Goal: Find specific page/section: Find specific page/section

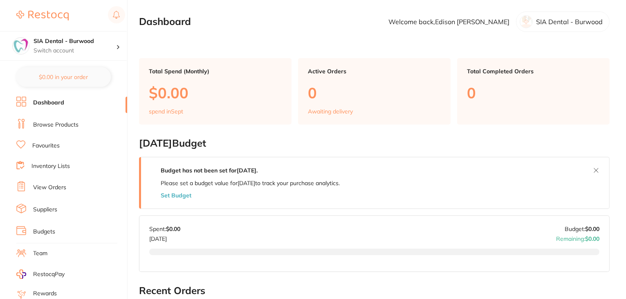
scroll to position [82, 0]
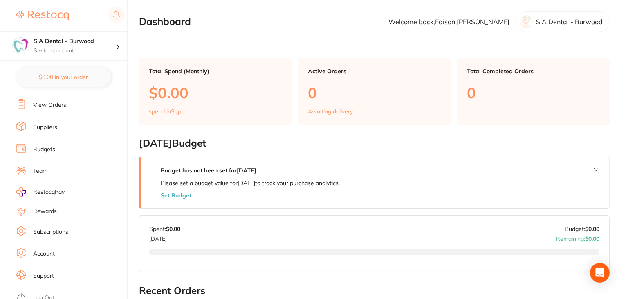
click at [50, 228] on link "Subscriptions" at bounding box center [50, 232] width 35 height 8
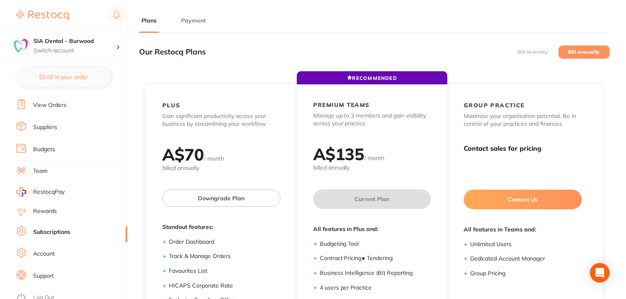
click at [204, 23] on button "Payment" at bounding box center [193, 21] width 29 height 8
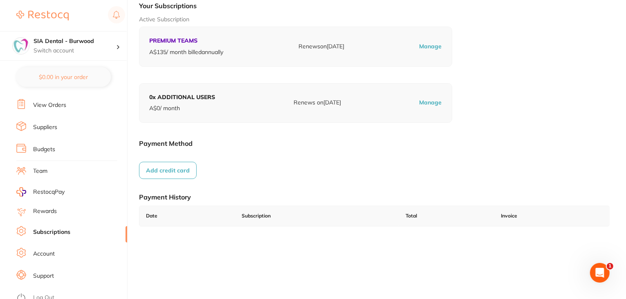
scroll to position [113, 0]
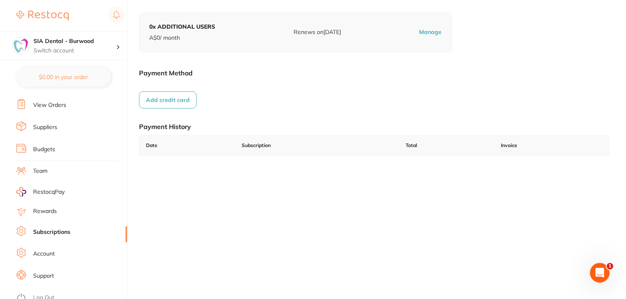
click at [52, 295] on link "Log Out" at bounding box center [43, 297] width 21 height 8
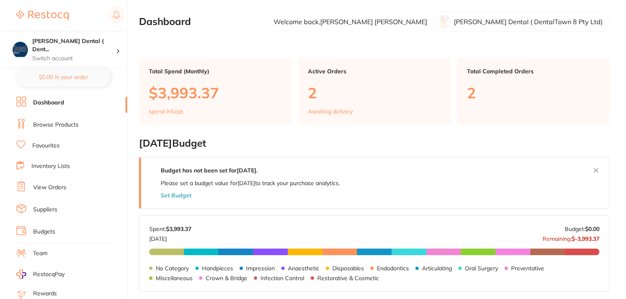
click at [64, 126] on link "Browse Products" at bounding box center [55, 125] width 45 height 8
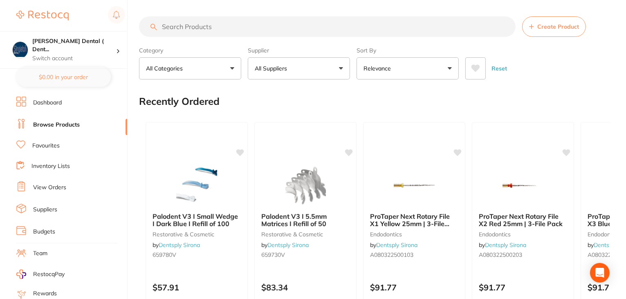
click at [198, 29] on input "search" at bounding box center [327, 26] width 377 height 20
paste input "MB-DTL"
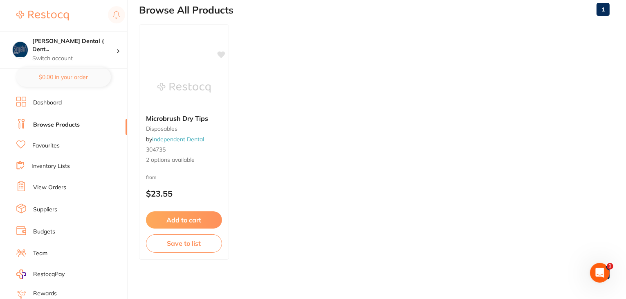
scroll to position [95, 0]
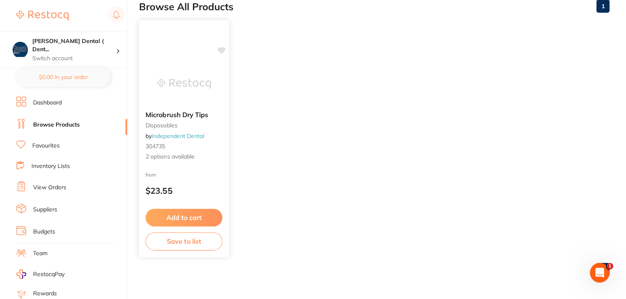
type input "MB-DTL"
click at [206, 154] on span "2 options available" at bounding box center [184, 157] width 77 height 8
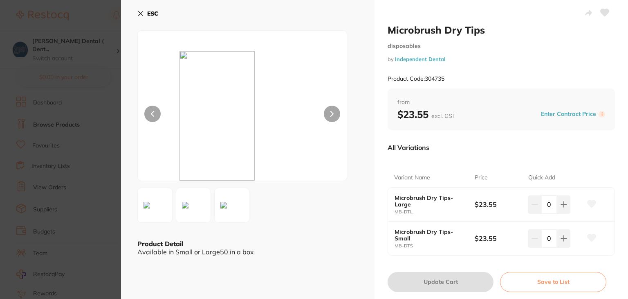
click at [593, 203] on icon at bounding box center [592, 203] width 9 height 7
click at [589, 238] on icon at bounding box center [592, 237] width 9 height 7
click at [140, 14] on icon at bounding box center [141, 13] width 5 height 5
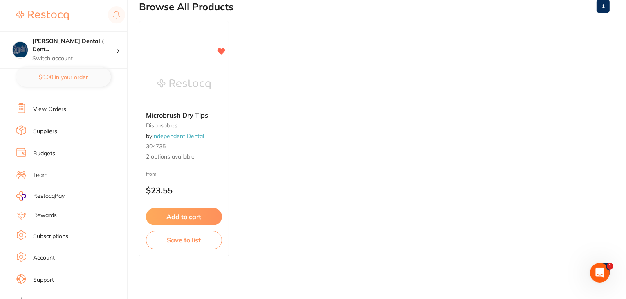
scroll to position [82, 0]
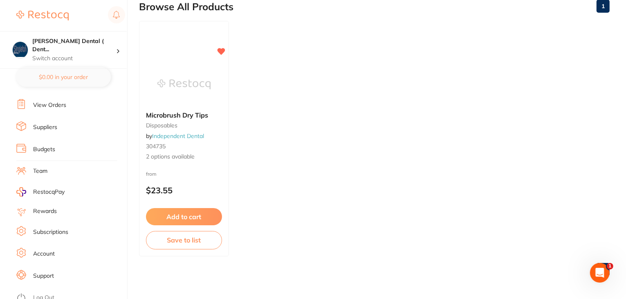
click at [49, 293] on link "Log Out" at bounding box center [43, 297] width 21 height 8
